Goal: Information Seeking & Learning: Learn about a topic

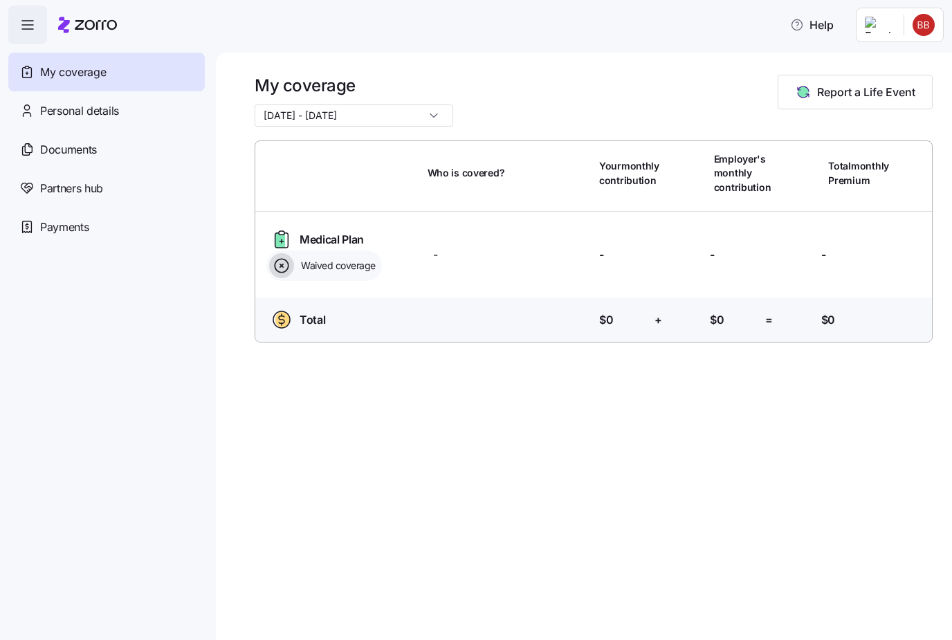
click at [87, 149] on span "Documents" at bounding box center [68, 149] width 57 height 17
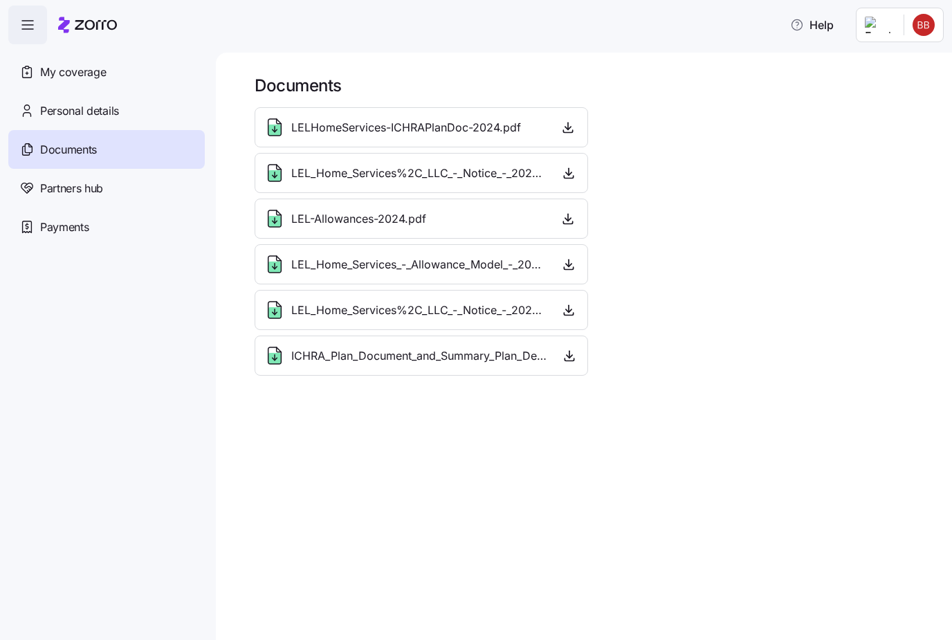
click at [566, 134] on icon "button" at bounding box center [568, 127] width 14 height 14
click at [459, 127] on span "LELHomeServices-ICHRAPlanDoc-2024.pdf" at bounding box center [406, 127] width 230 height 17
click at [440, 189] on div "LEL_Home_Services%2C_LLC_-_Notice_-_2025.pdf" at bounding box center [421, 173] width 333 height 40
click at [454, 273] on div "LEL_Home_Services_-_Allowance_Model_-_2025.pdf" at bounding box center [406, 264] width 284 height 22
click at [404, 327] on div "LEL_Home_Services%2C_LLC_-_Notice_-_2026.pdf" at bounding box center [421, 310] width 333 height 40
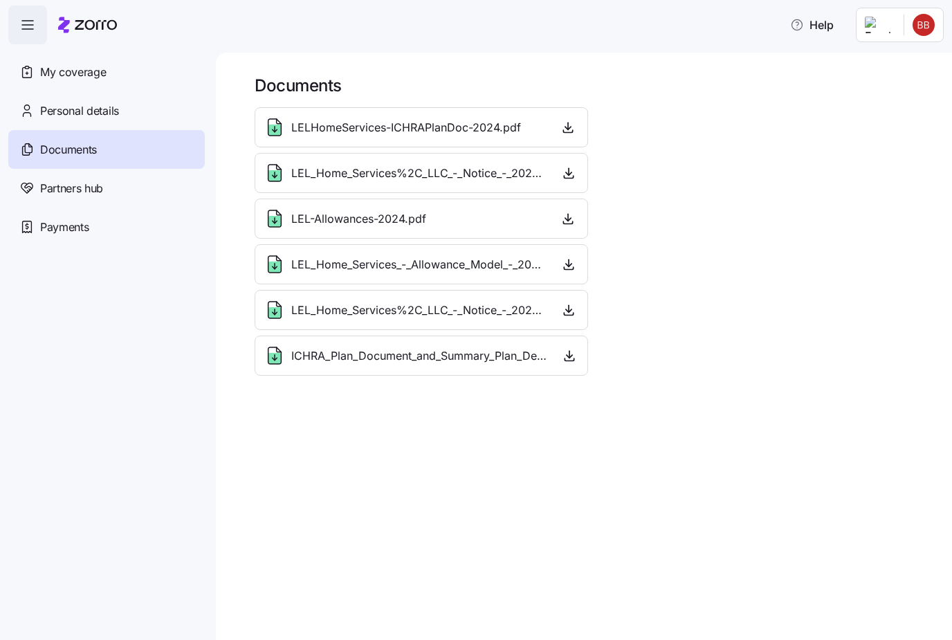
click at [369, 366] on div "ICHRA_Plan_Document_and_Summary_Plan_Description_-_2026.pdf" at bounding box center [406, 356] width 285 height 22
click at [292, 363] on span "ICHRA_Plan_Document_and_Summary_Plan_Description_-_2026.pdf" at bounding box center [419, 355] width 257 height 17
click at [99, 122] on div "Personal details" at bounding box center [106, 110] width 196 height 39
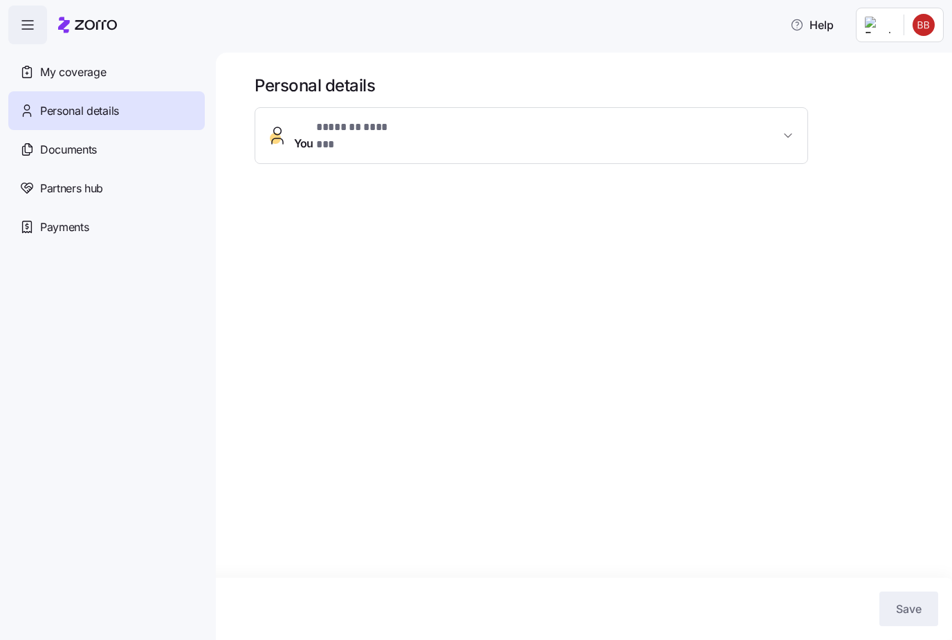
click at [22, 19] on icon "button" at bounding box center [27, 25] width 17 height 17
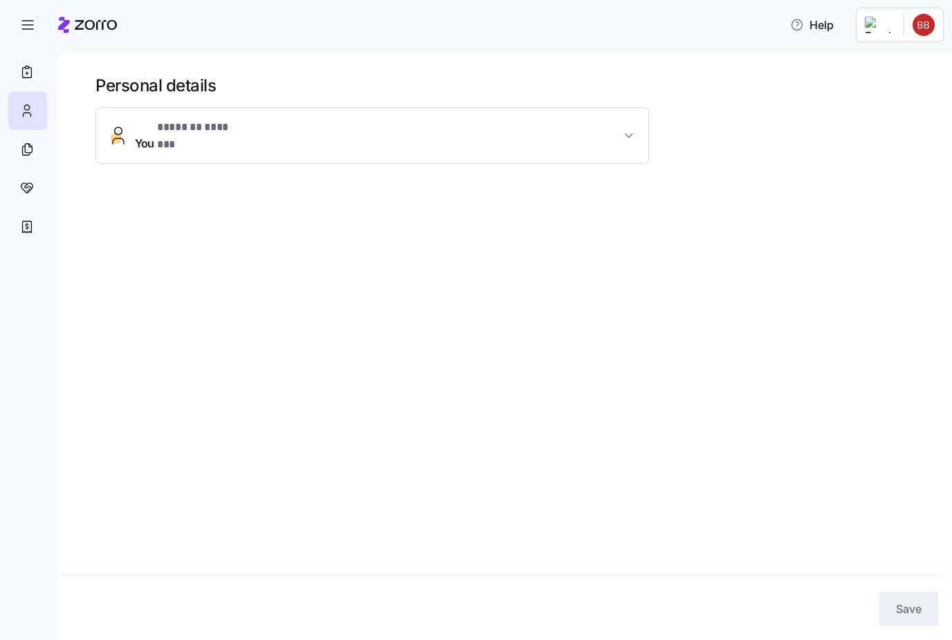
click at [24, 68] on icon at bounding box center [26, 72] width 15 height 17
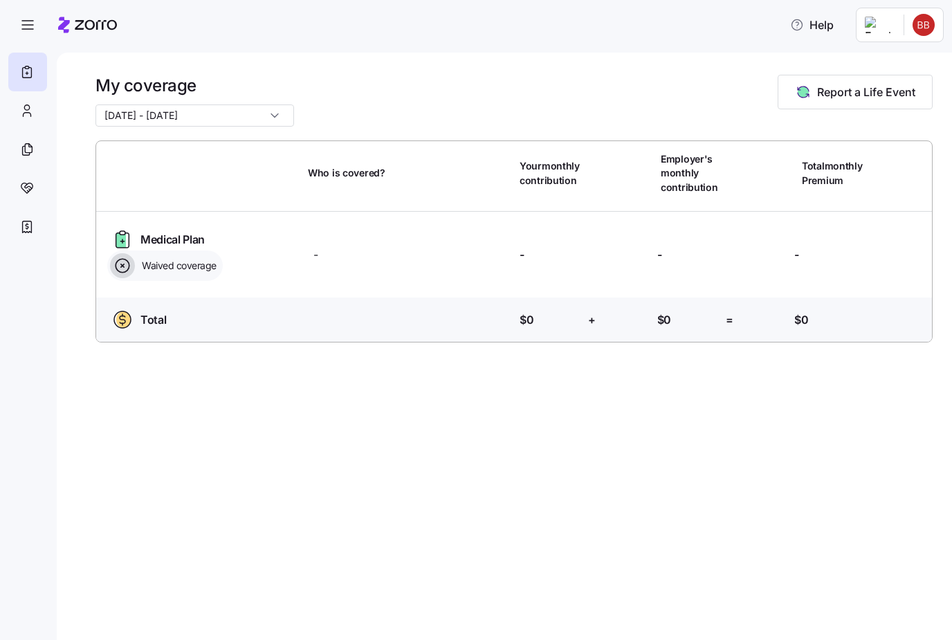
click at [832, 19] on span "Help" at bounding box center [812, 25] width 44 height 17
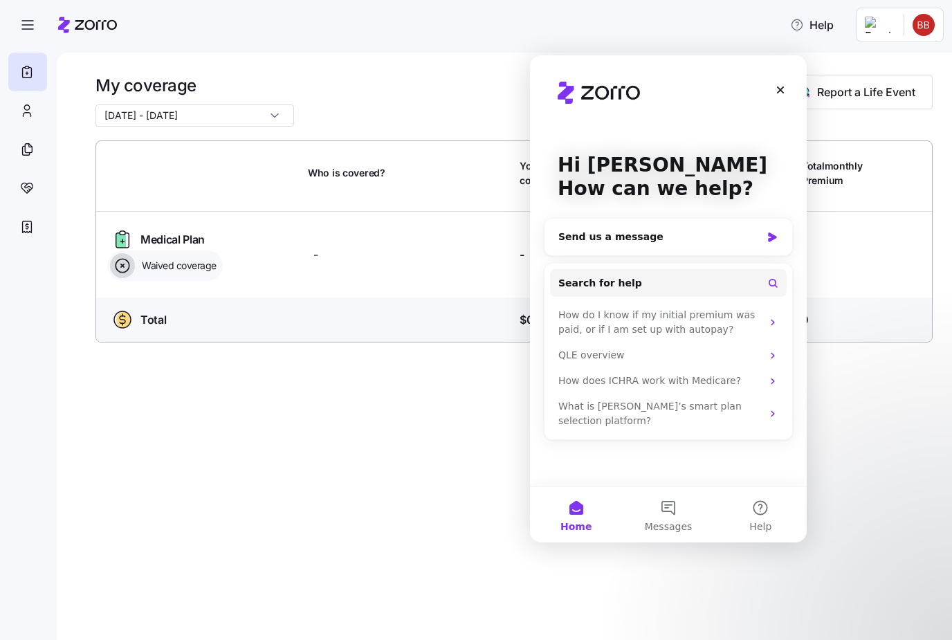
click at [596, 374] on div "How does ICHRA work with Medicare?" at bounding box center [659, 381] width 203 height 15
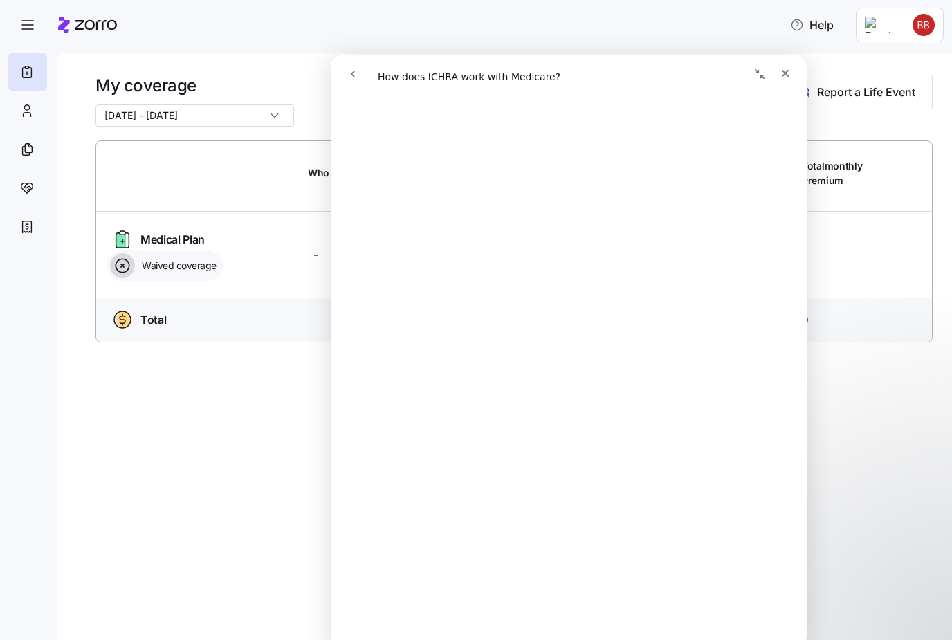
scroll to position [470, 0]
click at [797, 71] on div "Close" at bounding box center [785, 73] width 25 height 25
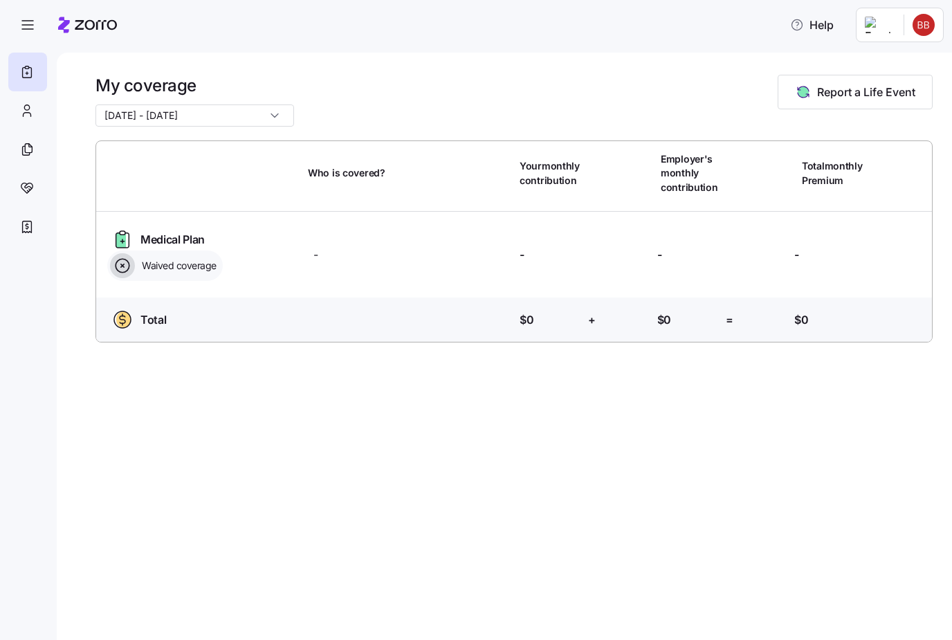
scroll to position [0, 0]
click at [28, 21] on icon "button" at bounding box center [27, 25] width 17 height 17
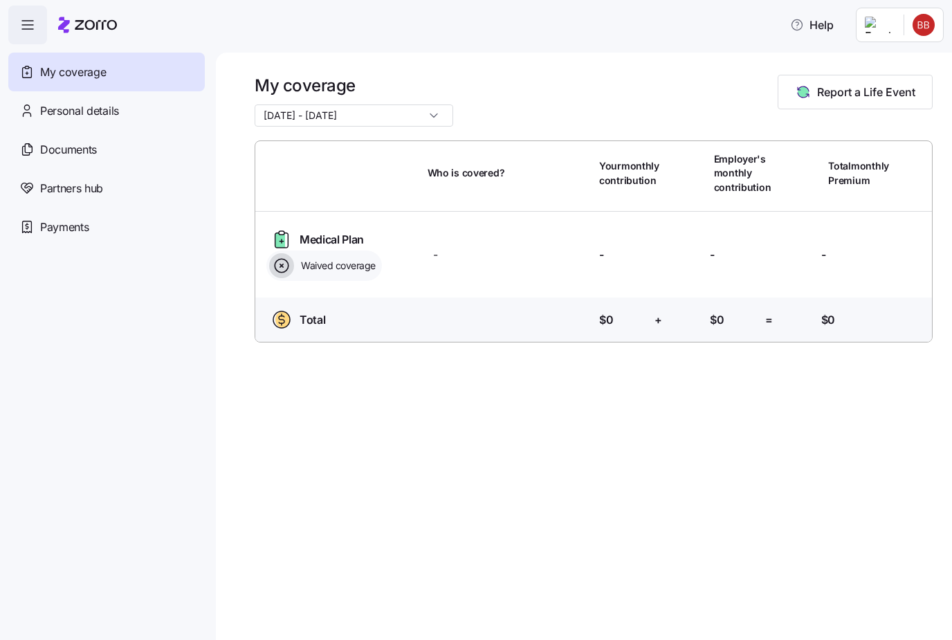
click at [25, 24] on icon "button" at bounding box center [27, 25] width 17 height 17
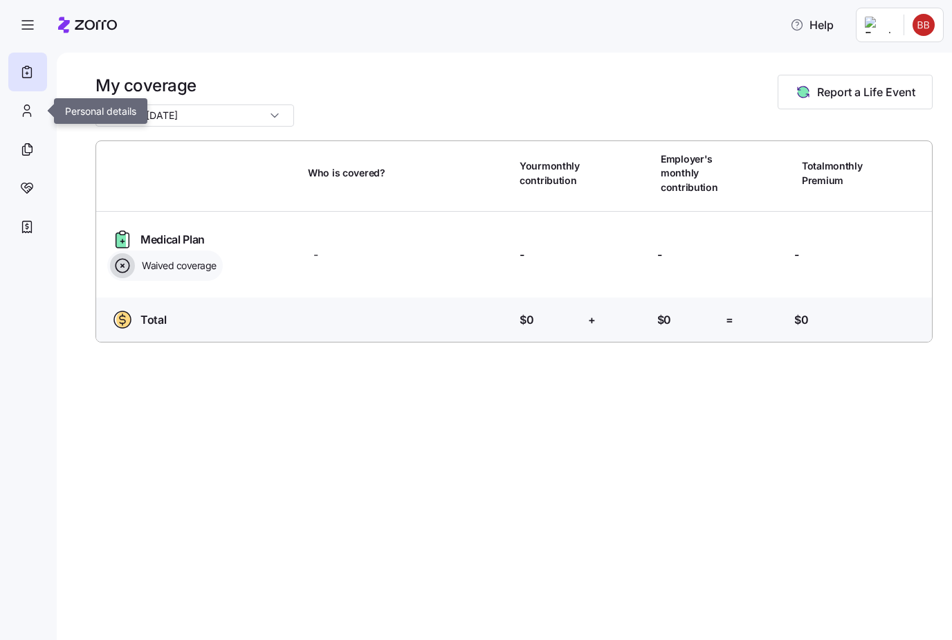
click at [23, 102] on div at bounding box center [27, 110] width 39 height 39
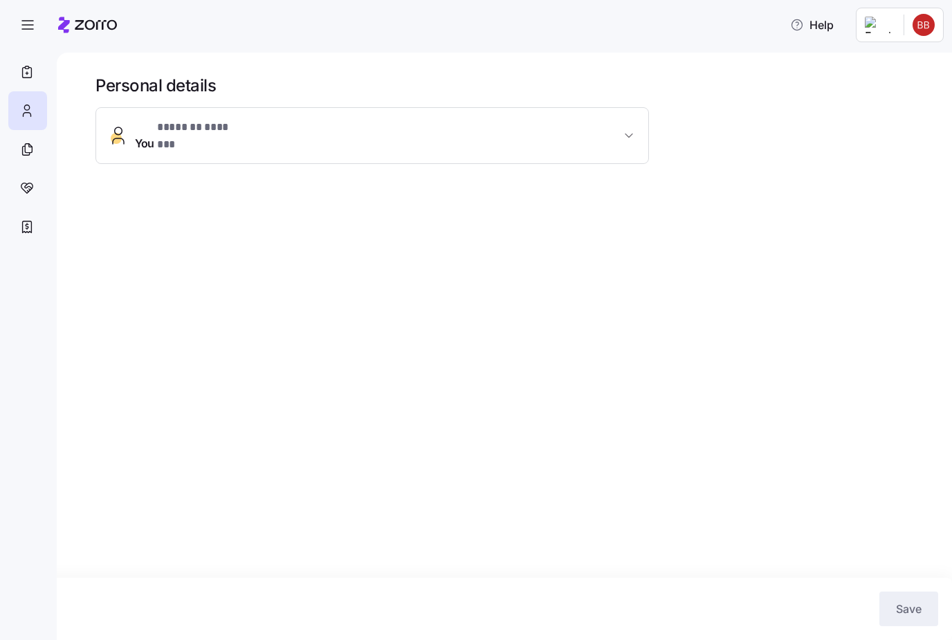
click at [629, 132] on icon "button" at bounding box center [629, 136] width 14 height 14
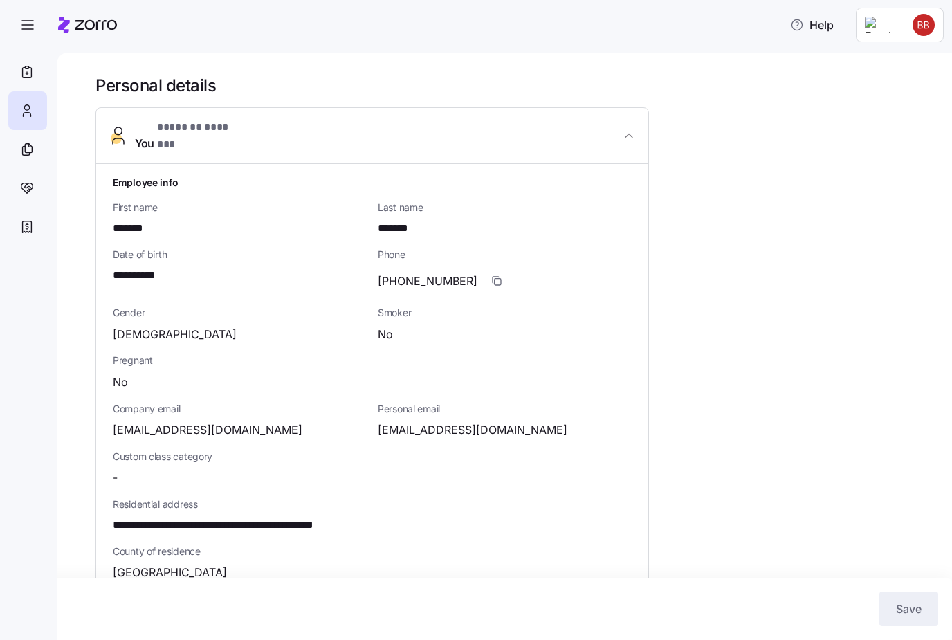
click at [32, 140] on div at bounding box center [27, 149] width 39 height 39
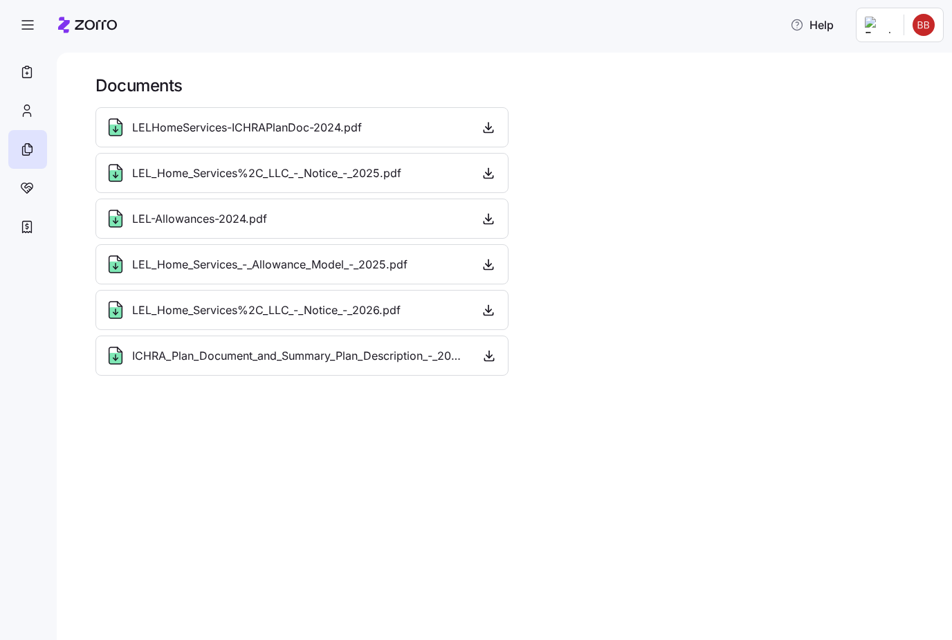
click at [159, 119] on span "LELHomeServices-ICHRAPlanDoc-2024.pdf" at bounding box center [247, 127] width 230 height 17
click at [158, 131] on span "LELHomeServices-ICHRAPlanDoc-2024.pdf" at bounding box center [247, 127] width 230 height 17
click at [199, 170] on span "LEL_Home_Services%2C_LLC_-_Notice_-_2025.pdf" at bounding box center [266, 173] width 269 height 17
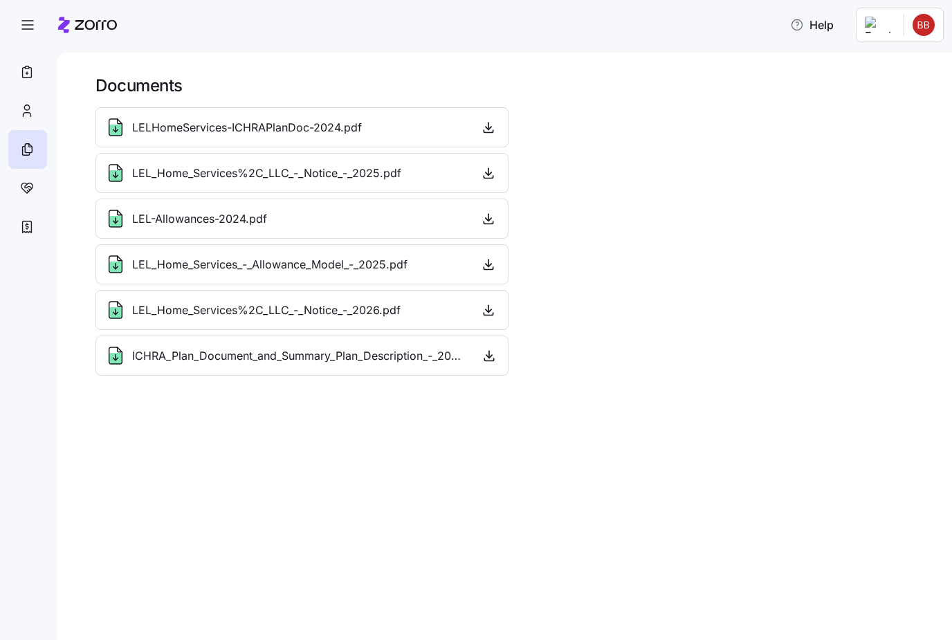
click at [220, 208] on div "LEL-Allowances-2024.pdf" at bounding box center [185, 219] width 163 height 22
click at [262, 258] on span "LEL_Home_Services_-_Allowance_Model_-_2025.pdf" at bounding box center [269, 264] width 275 height 17
click at [262, 257] on span "LEL_Home_Services_-_Allowance_Model_-_2025.pdf" at bounding box center [269, 264] width 275 height 17
click at [288, 302] on span "LEL_Home_Services%2C_LLC_-_Notice_-_2026.pdf" at bounding box center [266, 310] width 268 height 17
click at [319, 359] on span "ICHRA_Plan_Document_and_Summary_Plan_Description_-_2026.pdf" at bounding box center [299, 355] width 335 height 17
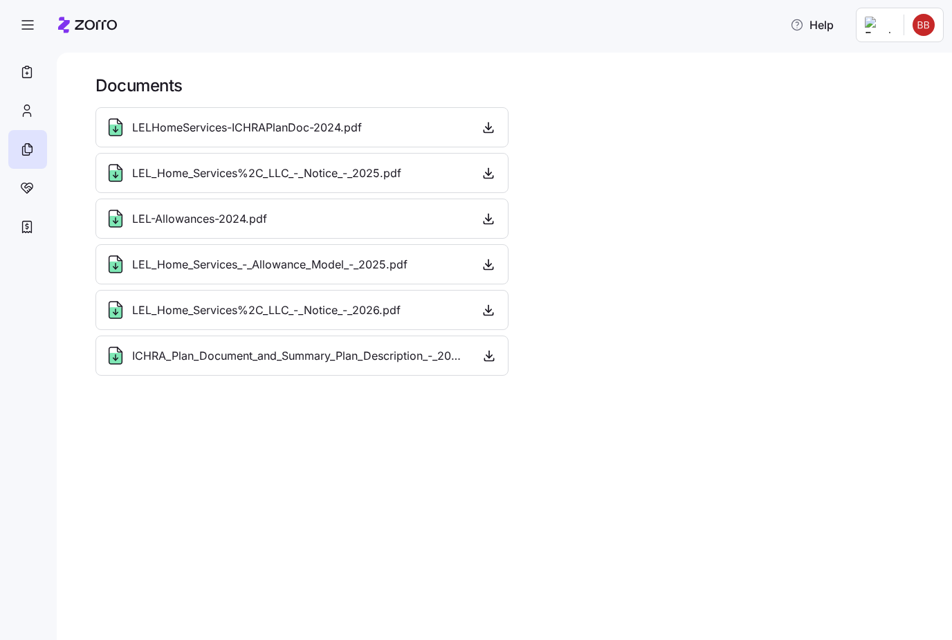
click at [36, 192] on div at bounding box center [27, 188] width 39 height 39
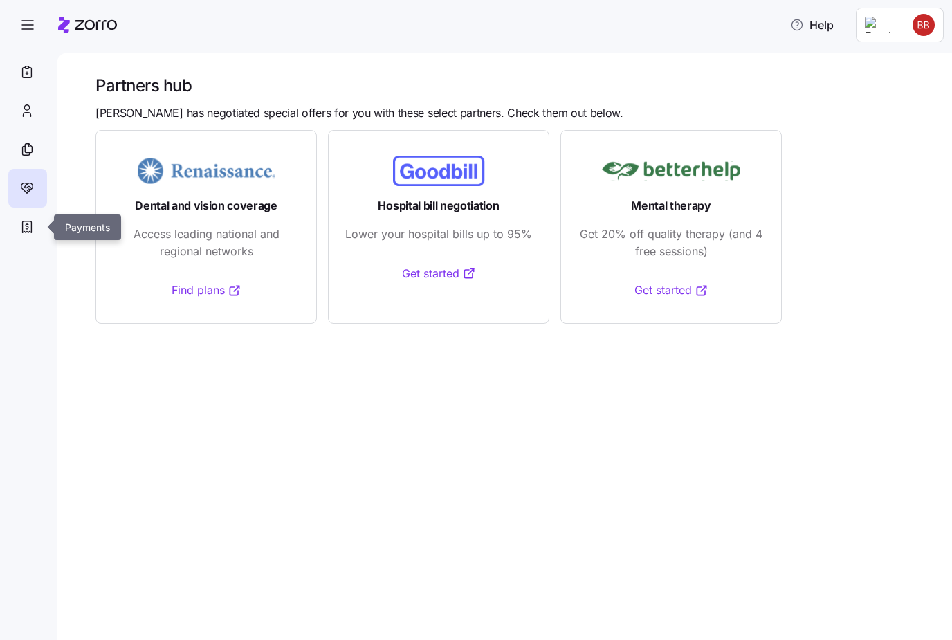
click at [32, 237] on div at bounding box center [27, 227] width 39 height 39
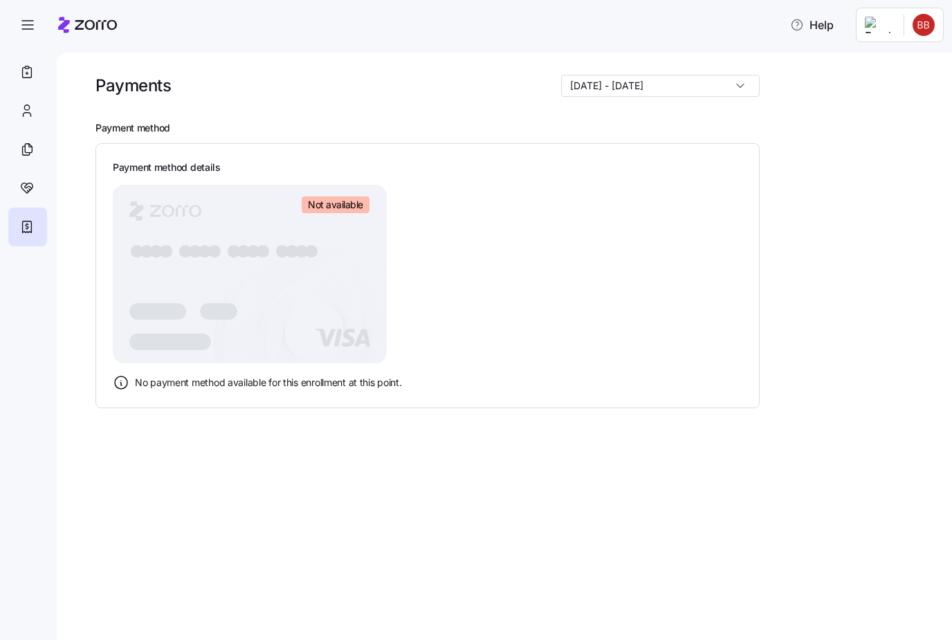
click at [814, 19] on span "Help" at bounding box center [812, 25] width 44 height 17
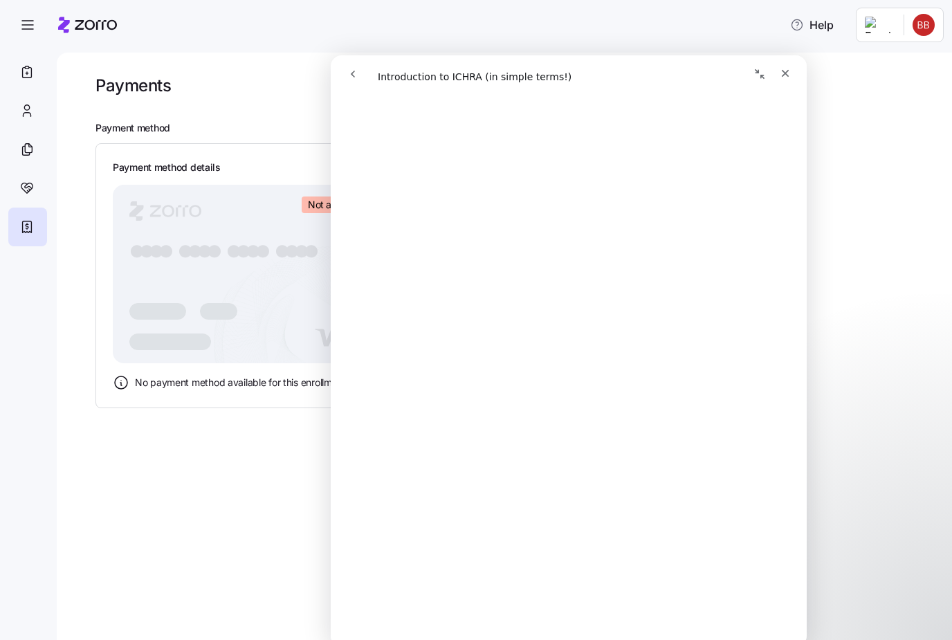
scroll to position [448, 0]
click at [27, 132] on div at bounding box center [27, 149] width 39 height 39
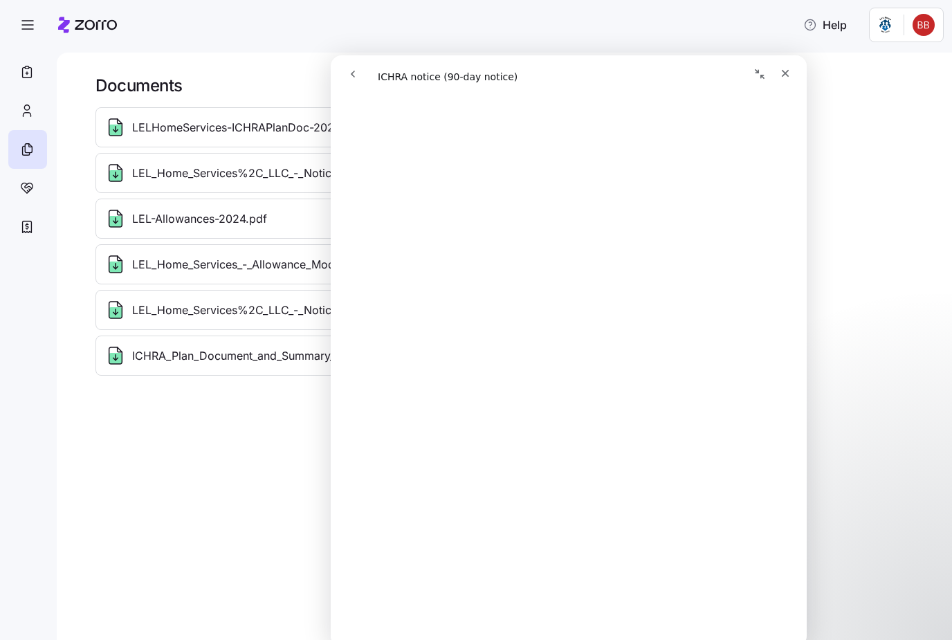
scroll to position [390, 0]
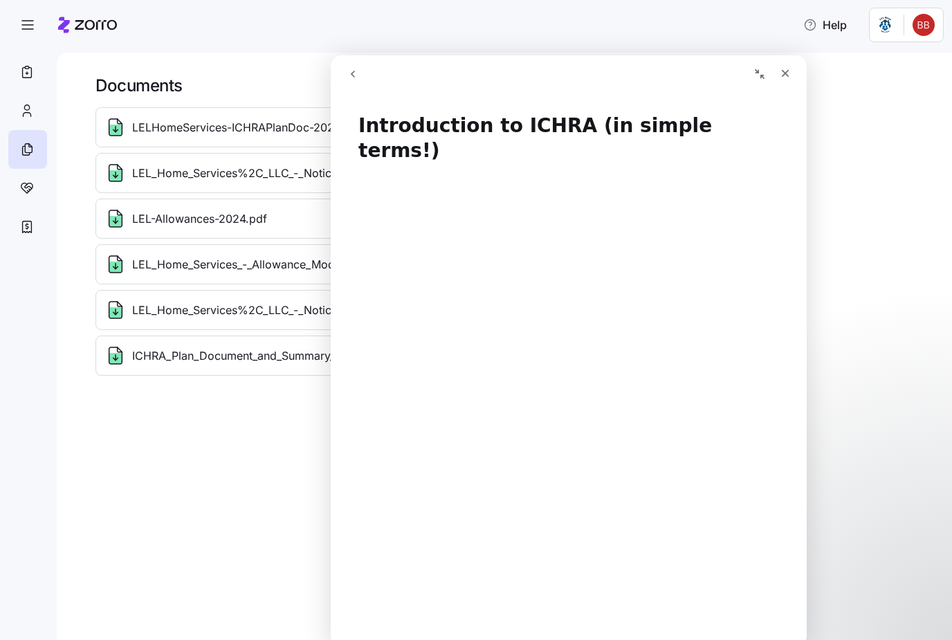
click at [782, 62] on div "Close" at bounding box center [785, 73] width 25 height 25
